Goal: Task Accomplishment & Management: Manage account settings

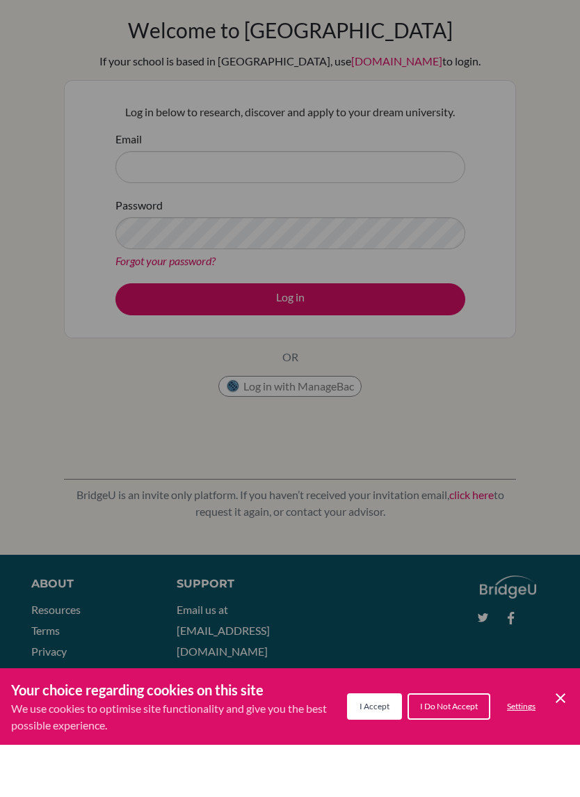
click at [378, 753] on span "I Accept" at bounding box center [375, 758] width 30 height 10
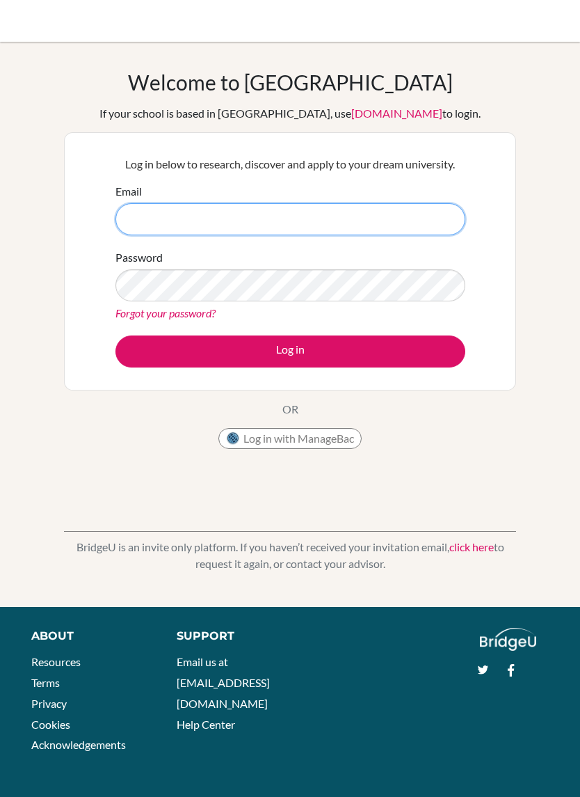
click at [367, 230] on input "Email" at bounding box center [291, 219] width 350 height 32
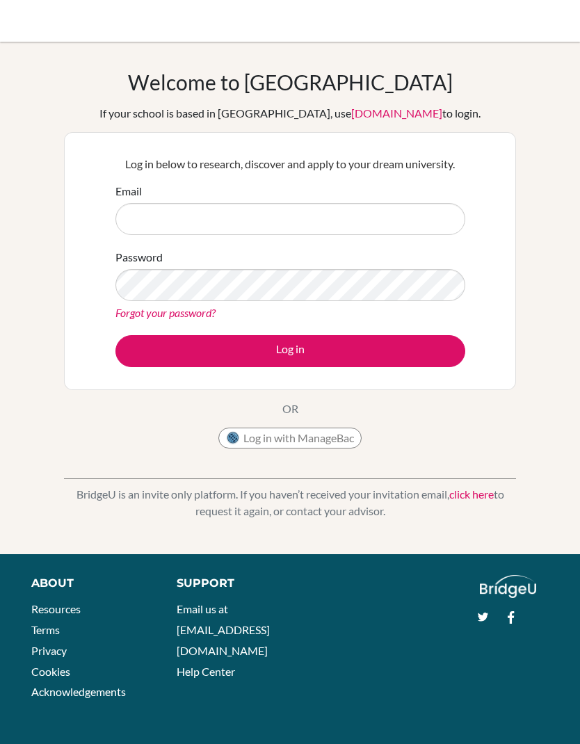
click at [385, 359] on button "Log in" at bounding box center [291, 351] width 350 height 32
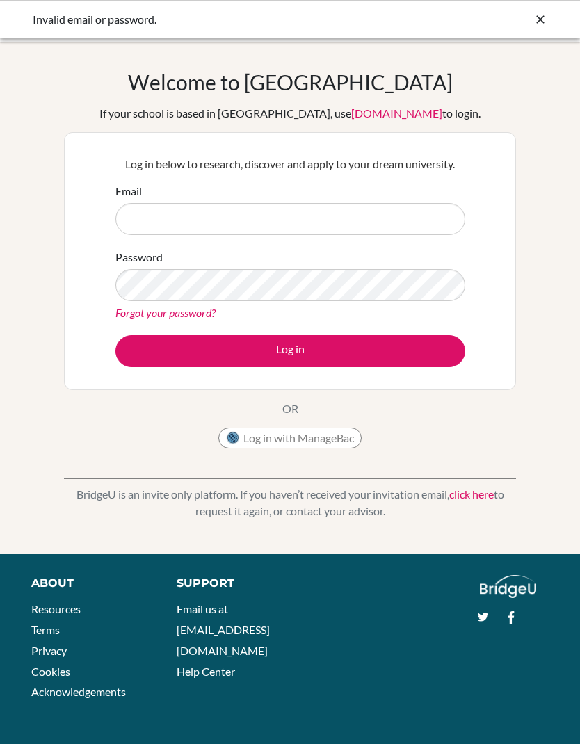
click at [415, 358] on button "Log in" at bounding box center [291, 351] width 350 height 32
click at [382, 203] on input "Email" at bounding box center [291, 219] width 350 height 32
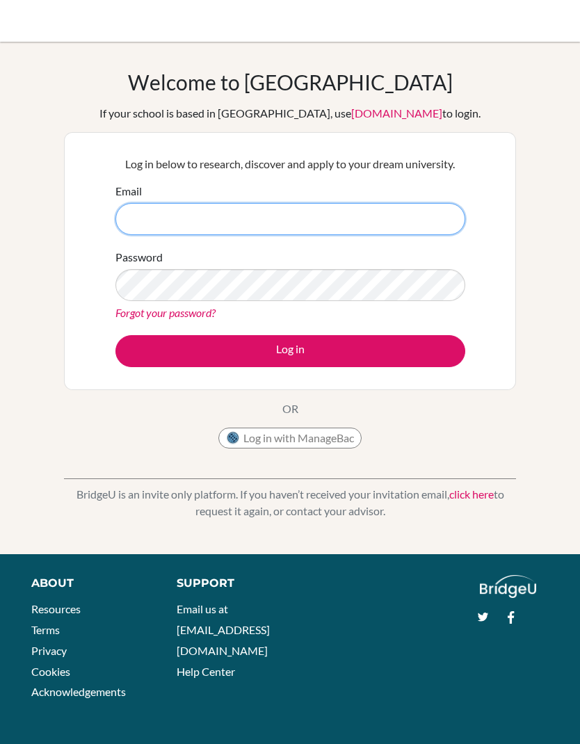
type input "afuaboatemaa.sarpong@icsghana.info"
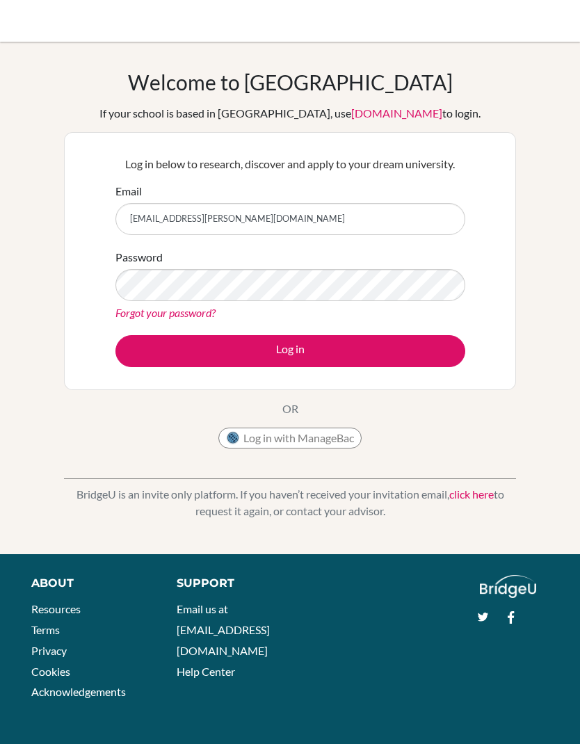
click at [348, 348] on button "Log in" at bounding box center [291, 351] width 350 height 32
